Goal: Information Seeking & Learning: Learn about a topic

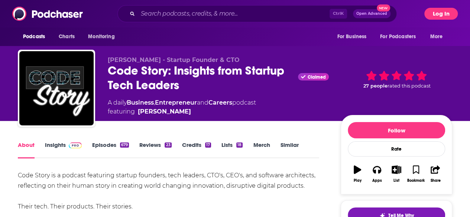
click at [447, 13] on button "Log In" at bounding box center [440, 14] width 33 height 12
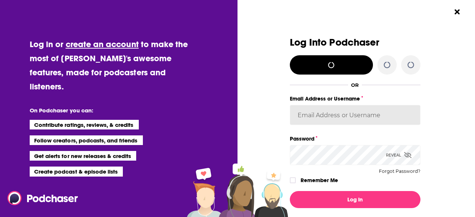
type input "audreytaylor13"
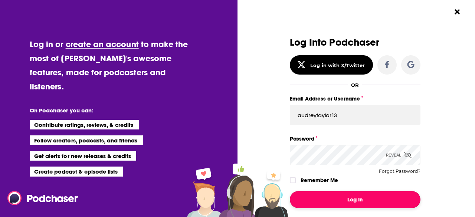
click at [338, 194] on button "Log In" at bounding box center [355, 199] width 131 height 17
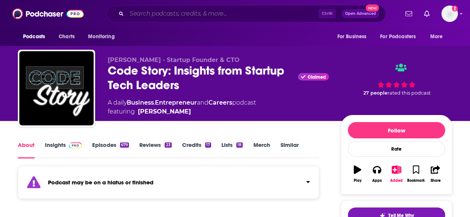
click at [210, 14] on input "Search podcasts, credits, & more..." at bounding box center [223, 14] width 192 height 12
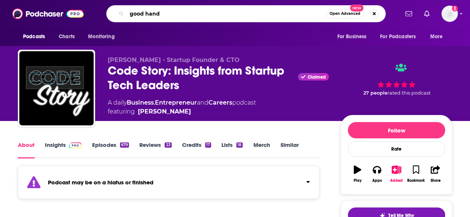
click at [210, 14] on input "good hand" at bounding box center [226, 14] width 199 height 12
type input "good hang"
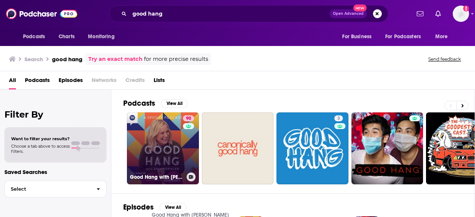
click at [162, 141] on link "90 Good Hang with [PERSON_NAME]" at bounding box center [163, 149] width 72 height 72
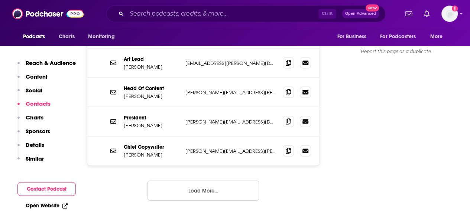
scroll to position [744, 0]
click at [192, 181] on button "Load More..." at bounding box center [203, 191] width 111 height 20
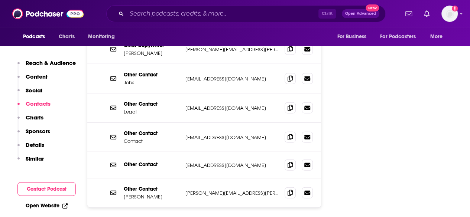
scroll to position [863, 0]
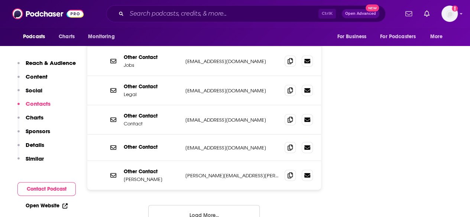
click at [208, 205] on button "Load More..." at bounding box center [203, 215] width 111 height 20
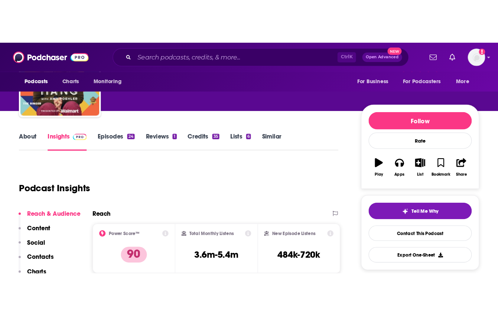
scroll to position [0, 0]
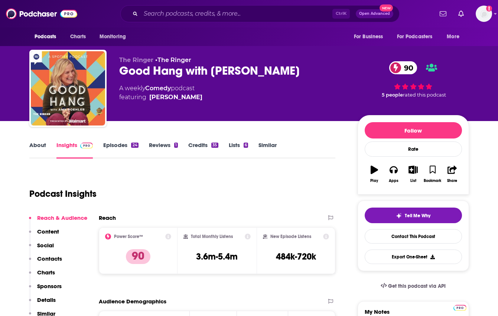
drag, startPoint x: 22, startPoint y: 145, endPoint x: 52, endPoint y: 115, distance: 42.3
